Goal: Navigation & Orientation: Go to known website

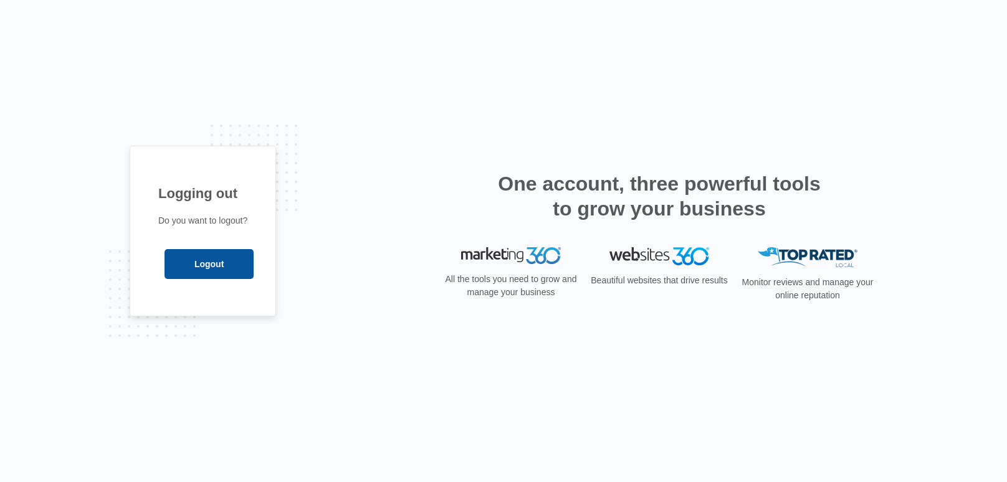
click at [217, 269] on input "Logout" at bounding box center [208, 264] width 89 height 30
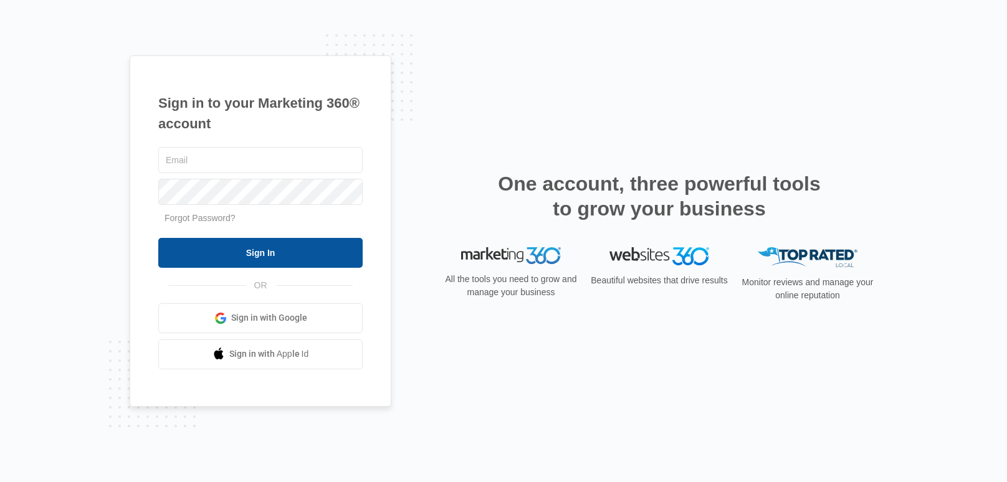
type input "[EMAIL_ADDRESS][DOMAIN_NAME]"
click at [214, 254] on input "Sign In" at bounding box center [260, 253] width 204 height 30
